Goal: Task Accomplishment & Management: Manage account settings

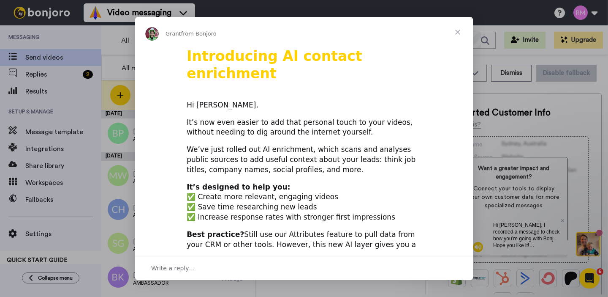
click at [457, 28] on span "Close" at bounding box center [458, 32] width 30 height 30
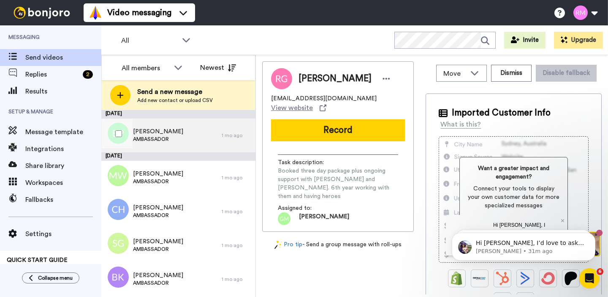
click at [163, 129] on span "Ben Pearce" at bounding box center [158, 131] width 50 height 8
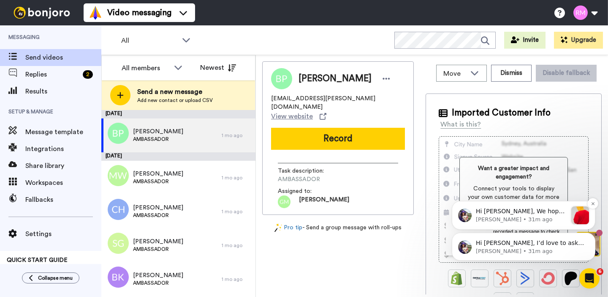
click at [545, 211] on p "Hi Ryan, We hope you and your customers have been having a great time with Bonj…" at bounding box center [521, 211] width 91 height 8
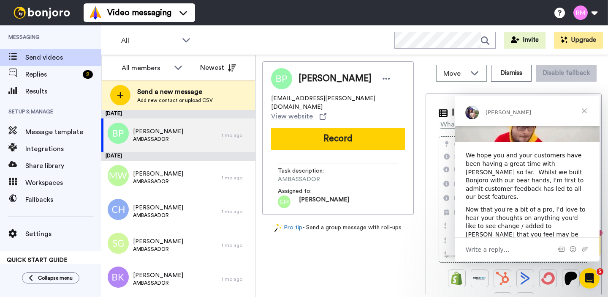
scroll to position [102, 0]
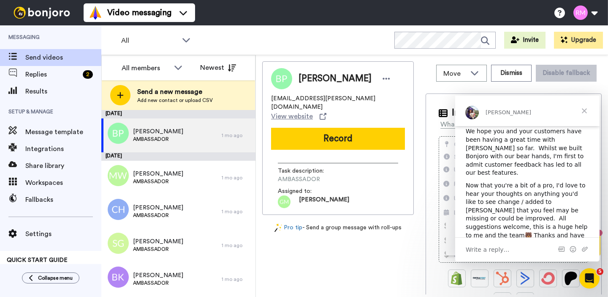
click at [589, 109] on span "Close" at bounding box center [585, 110] width 30 height 30
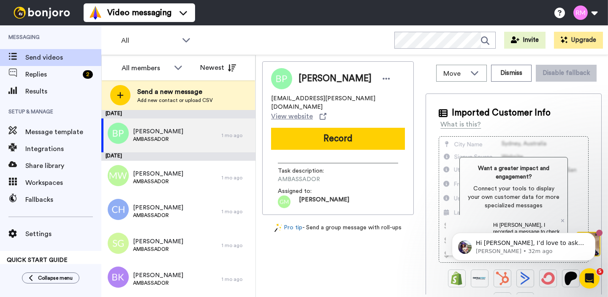
scroll to position [0, 0]
click at [575, 238] on div "Hi Ryan, I’d love to ask you a quick question: If Bonjoro could introduce a new…" at bounding box center [531, 242] width 112 height 11
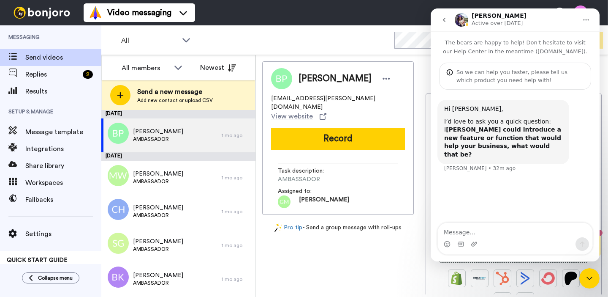
click at [591, 21] on button "Home" at bounding box center [586, 20] width 16 height 16
click at [442, 18] on icon "go back" at bounding box center [444, 19] width 7 height 7
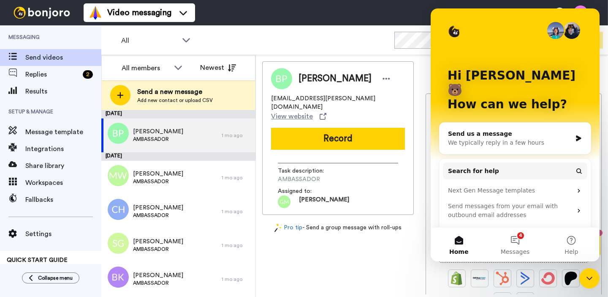
click at [385, 68] on div "Ben Pearce" at bounding box center [338, 78] width 134 height 21
click at [590, 275] on icon "Close Intercom Messenger" at bounding box center [590, 278] width 10 height 10
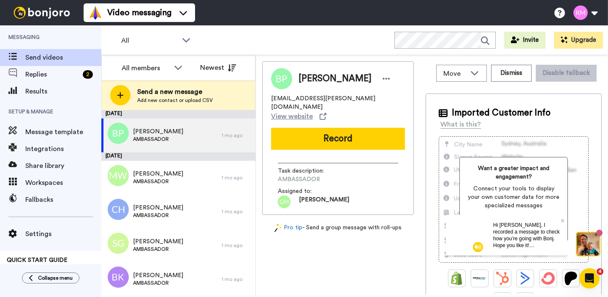
scroll to position [85, 0]
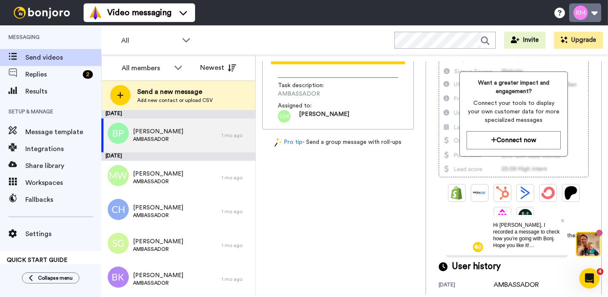
click at [597, 7] on button at bounding box center [586, 12] width 32 height 19
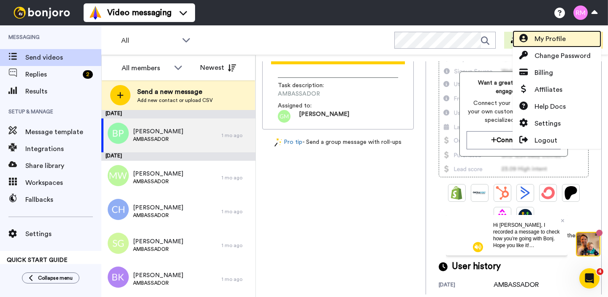
click at [563, 32] on link "My Profile" at bounding box center [557, 38] width 89 height 17
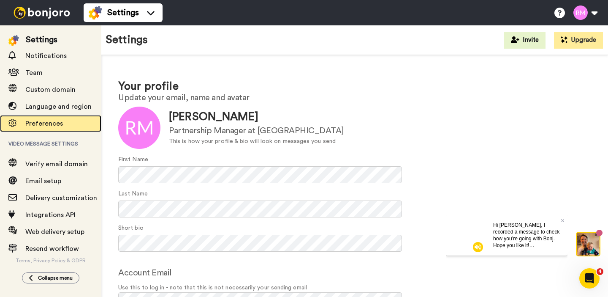
click at [39, 126] on span "Preferences" at bounding box center [44, 123] width 38 height 7
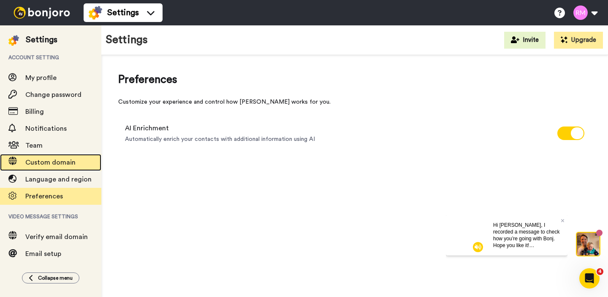
click at [49, 161] on span "Custom domain" at bounding box center [50, 162] width 50 height 7
